Goal: Task Accomplishment & Management: Manage account settings

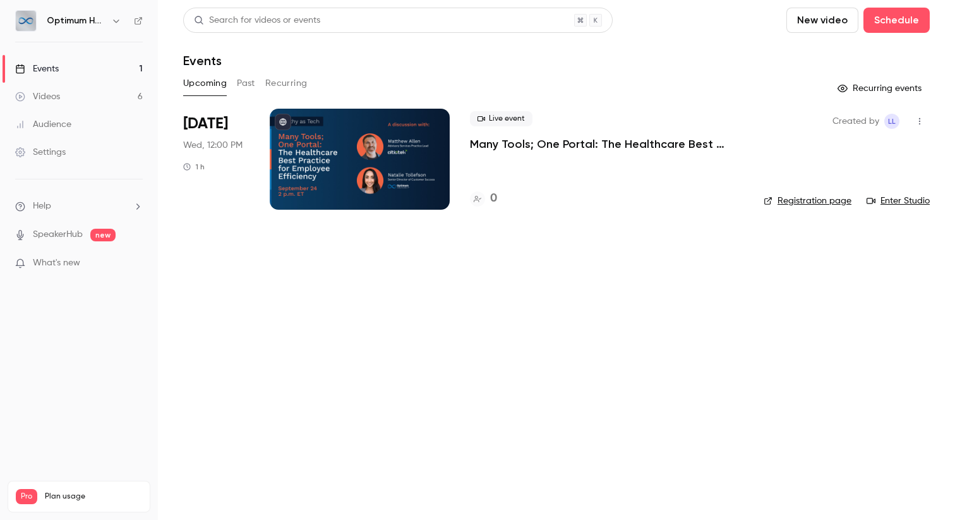
click at [214, 148] on span "Wed, 12:00 PM" at bounding box center [212, 145] width 59 height 13
click at [207, 129] on span "Sep 24" at bounding box center [205, 124] width 45 height 20
click at [355, 171] on div at bounding box center [360, 159] width 180 height 101
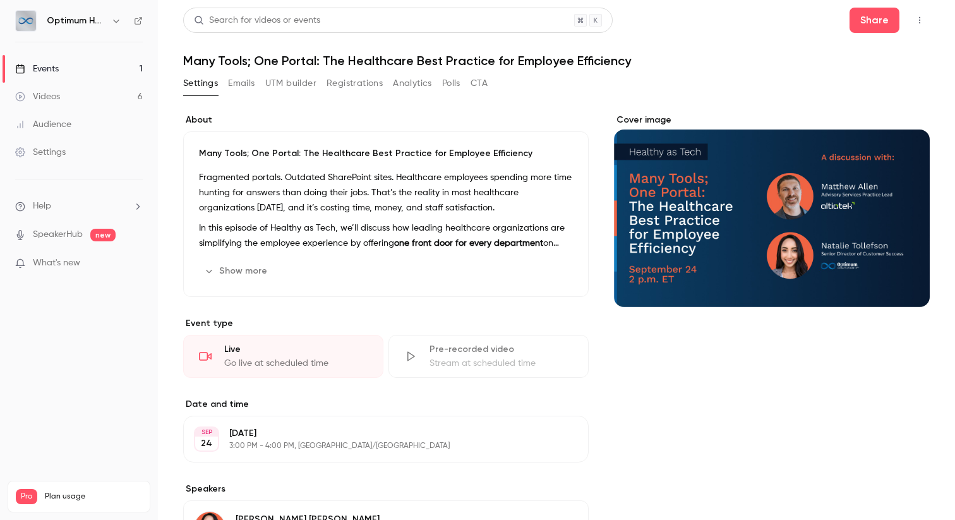
click at [70, 71] on link "Events 1" at bounding box center [79, 69] width 158 height 28
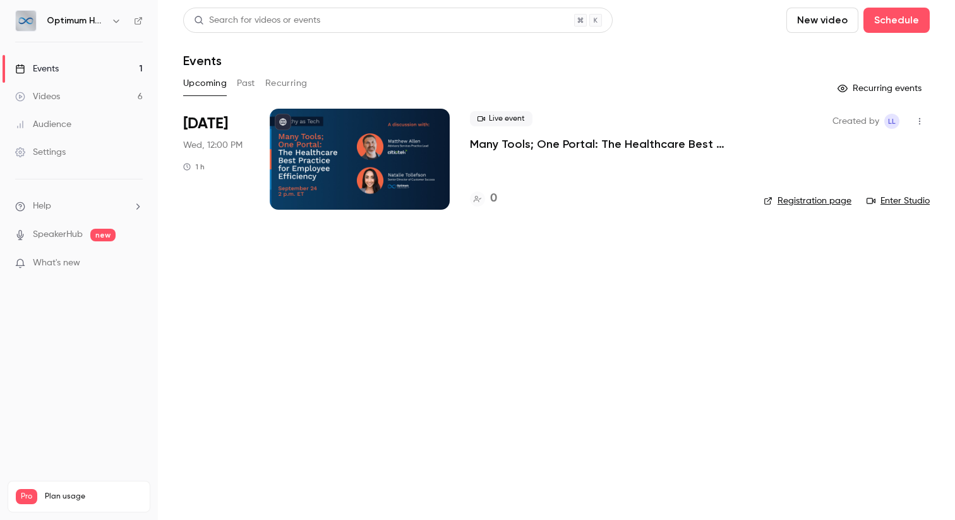
click at [239, 86] on button "Past" at bounding box center [246, 83] width 18 height 20
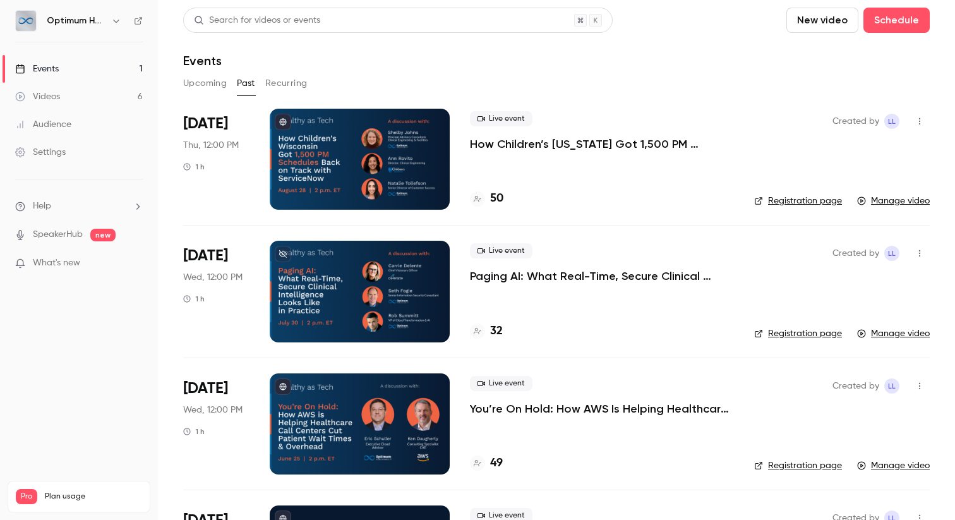
click at [357, 159] on div at bounding box center [360, 159] width 180 height 101
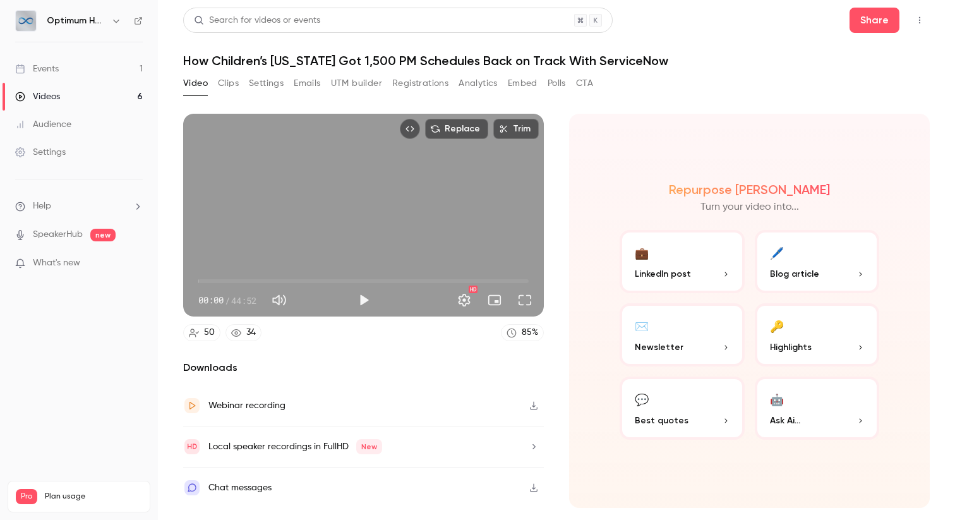
click at [408, 85] on button "Registrations" at bounding box center [420, 83] width 56 height 20
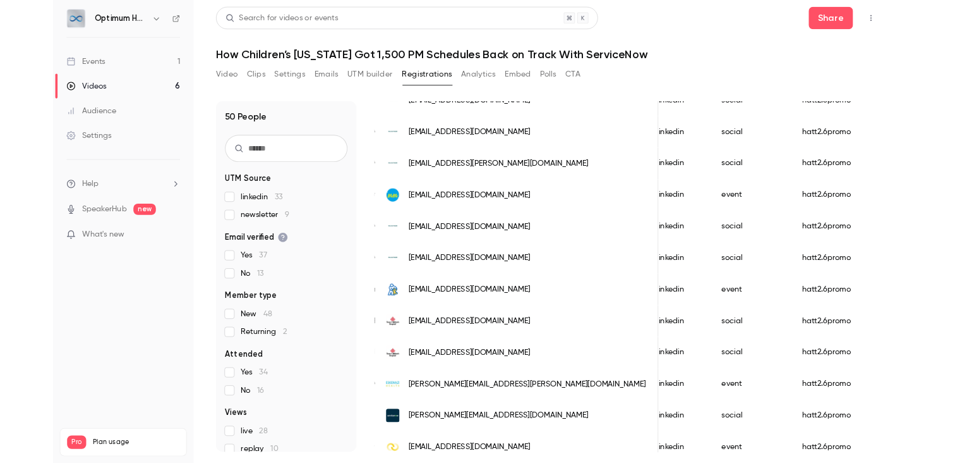
scroll to position [957, 0]
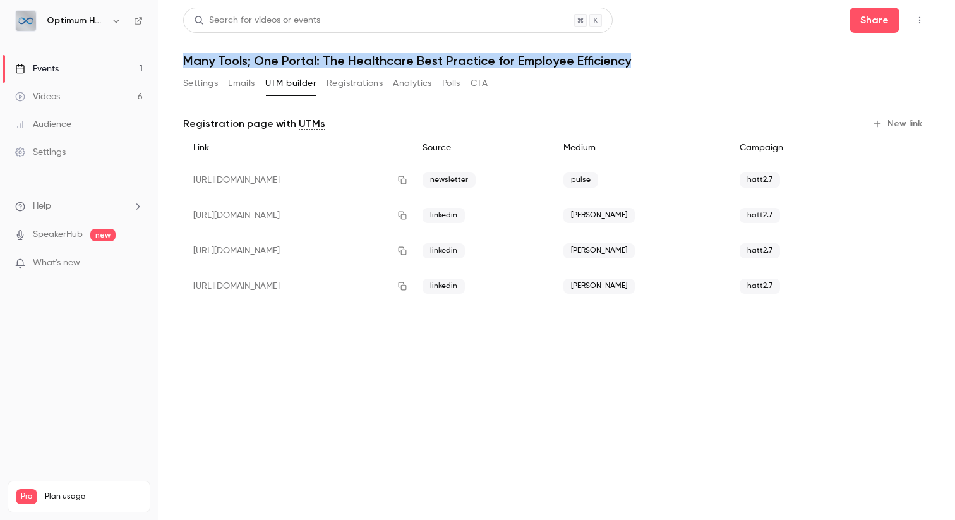
drag, startPoint x: 629, startPoint y: 61, endPoint x: 179, endPoint y: 66, distance: 449.9
click at [179, 66] on main "Search for videos or events Share Many Tools; One Portal: The Healthcare Best P…" at bounding box center [556, 260] width 797 height 520
copy h1 "Many Tools; One Portal: The Healthcare Best Practice for Employee Efficiency"
click at [888, 129] on button "New link" at bounding box center [899, 124] width 63 height 20
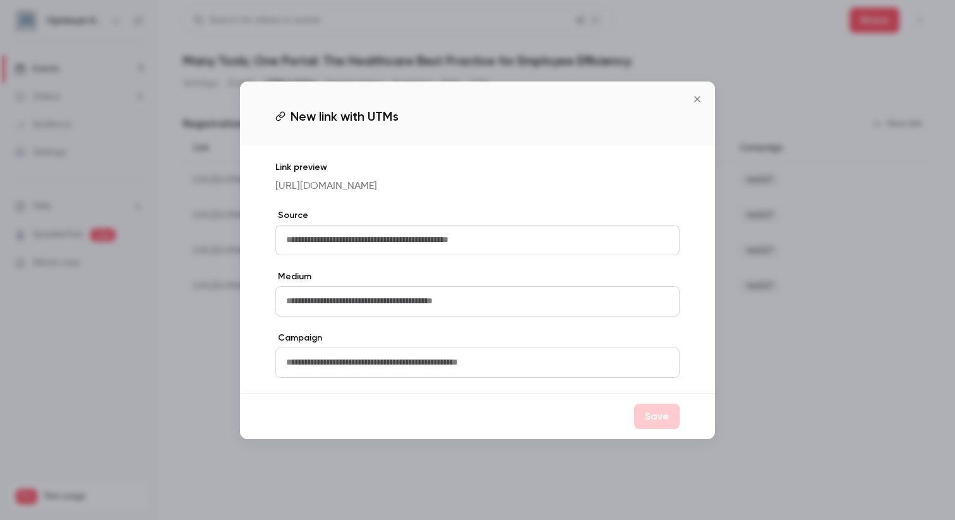
click at [421, 245] on input "text" at bounding box center [478, 240] width 404 height 30
type input "********"
click at [416, 308] on input "text" at bounding box center [478, 301] width 404 height 30
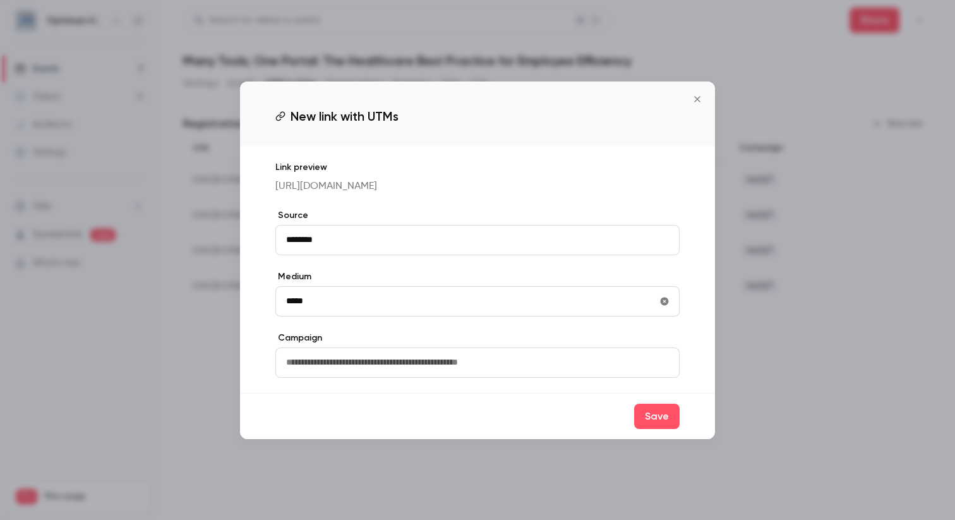
type input "*****"
click at [360, 378] on input "text" at bounding box center [478, 363] width 404 height 30
type input "*******"
click at [648, 429] on button "Save" at bounding box center [656, 416] width 45 height 25
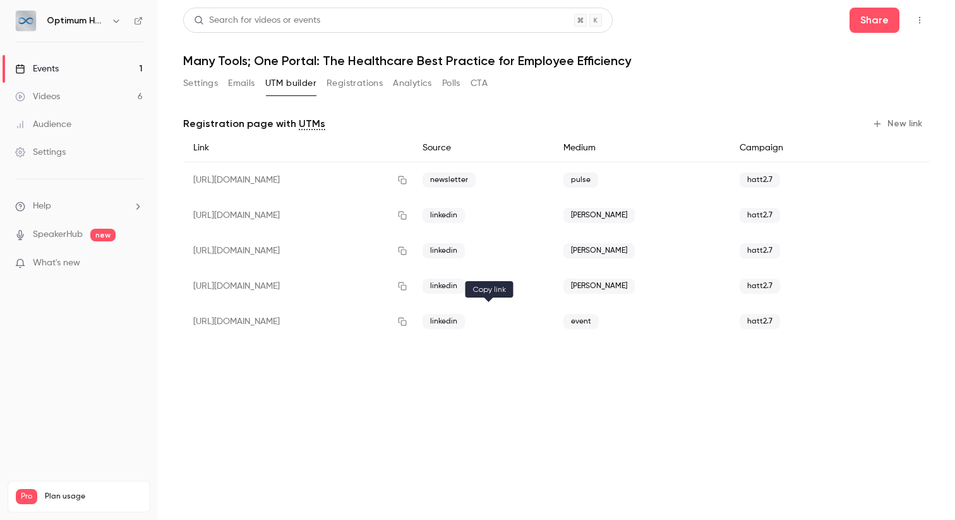
click at [413, 327] on button "button" at bounding box center [402, 322] width 20 height 20
click at [408, 319] on icon "button" at bounding box center [402, 321] width 10 height 9
click at [193, 85] on button "Settings" at bounding box center [200, 83] width 35 height 20
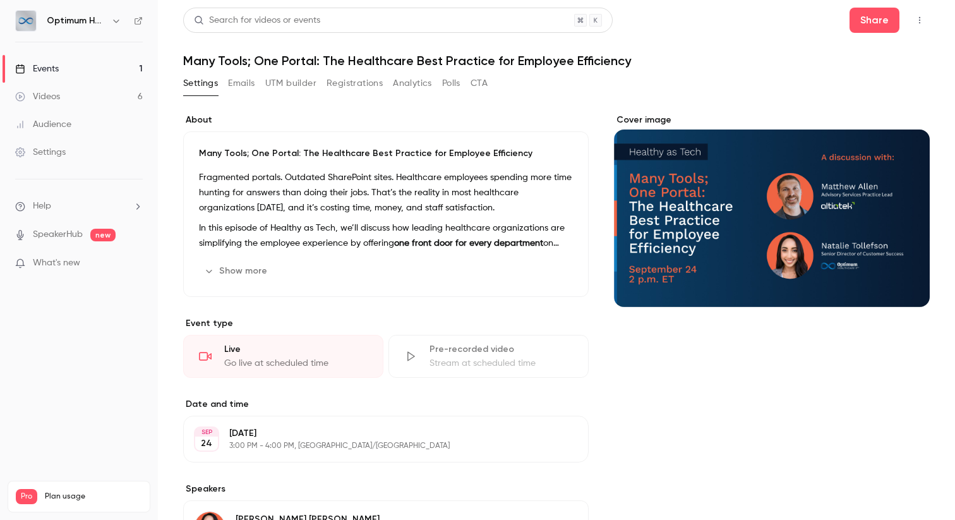
click at [251, 272] on button "Show more" at bounding box center [237, 271] width 76 height 20
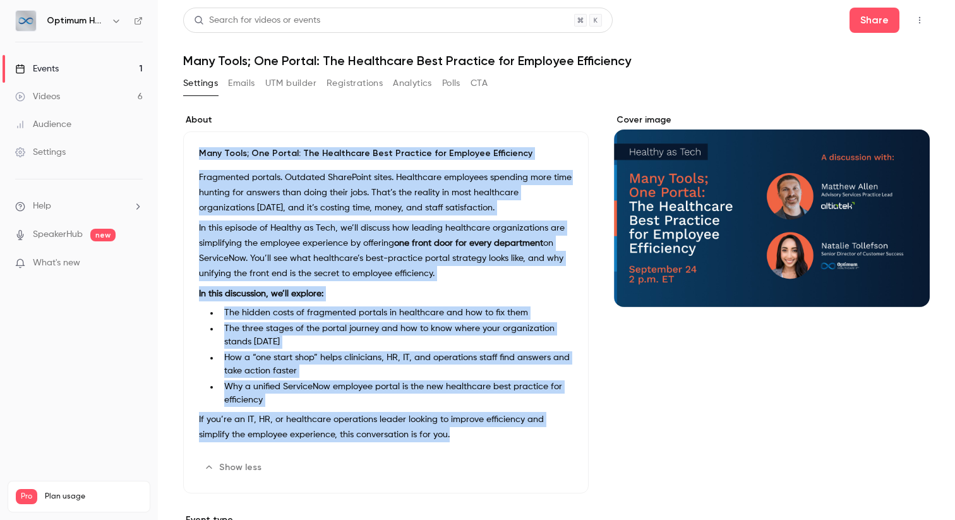
drag, startPoint x: 425, startPoint y: 433, endPoint x: 190, endPoint y: 142, distance: 374.3
click at [190, 142] on div "Many Tools; One Portal: The Healthcare Best Practice for Employee Efficiency Fr…" at bounding box center [386, 312] width 406 height 362
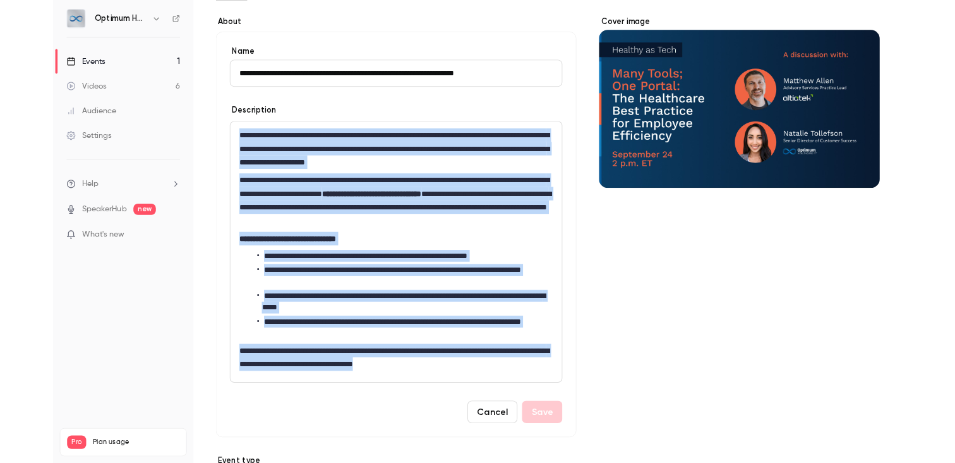
scroll to position [68, 0]
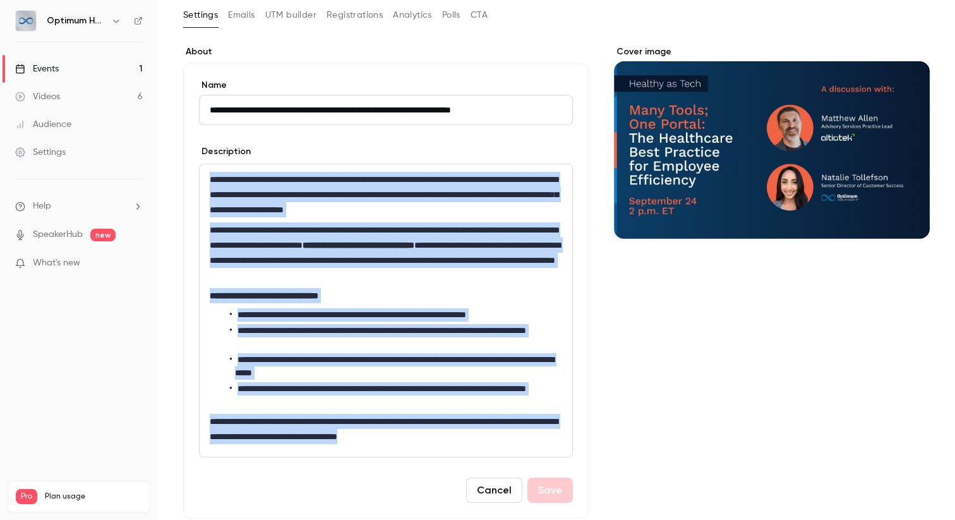
drag, startPoint x: 464, startPoint y: 394, endPoint x: 203, endPoint y: 153, distance: 355.5
click at [203, 152] on div "**********" at bounding box center [386, 301] width 374 height 312
copy div "**********"
